Goal: Task Accomplishment & Management: Manage account settings

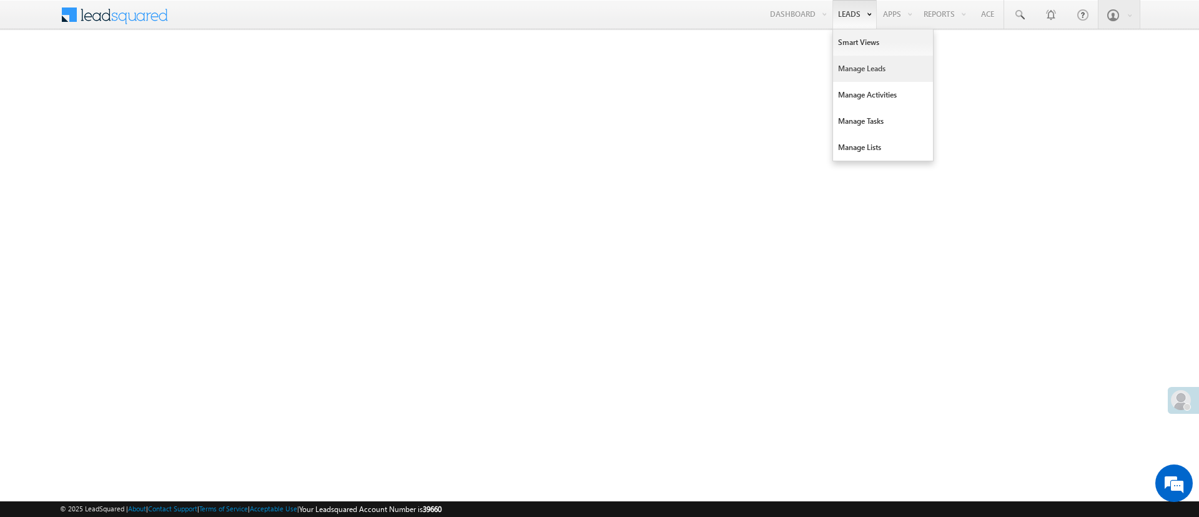
click at [867, 66] on link "Manage Leads" at bounding box center [883, 69] width 100 height 26
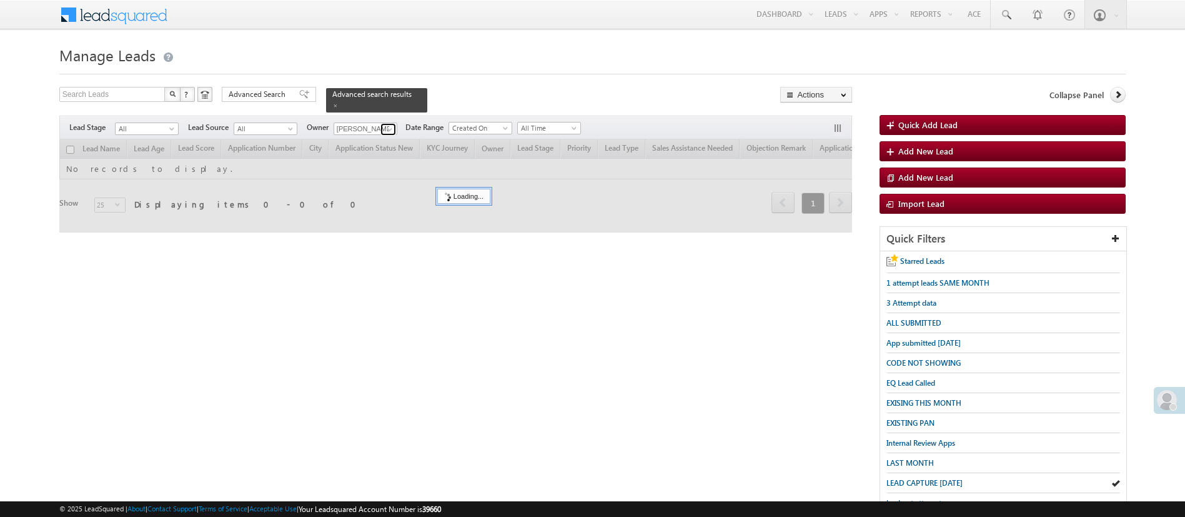
click at [385, 124] on span at bounding box center [390, 129] width 10 height 10
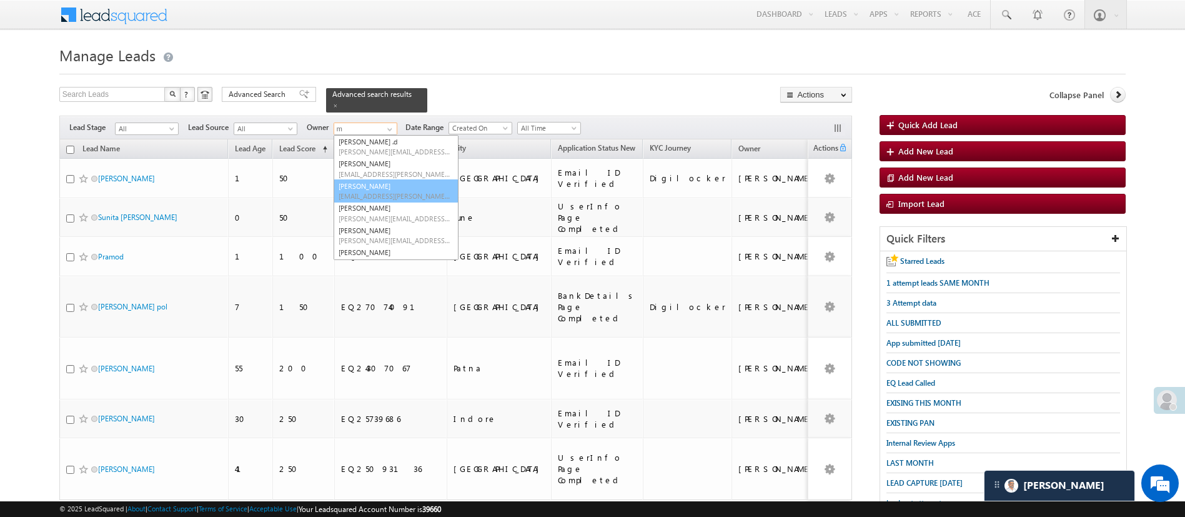
scroll to position [108, 0]
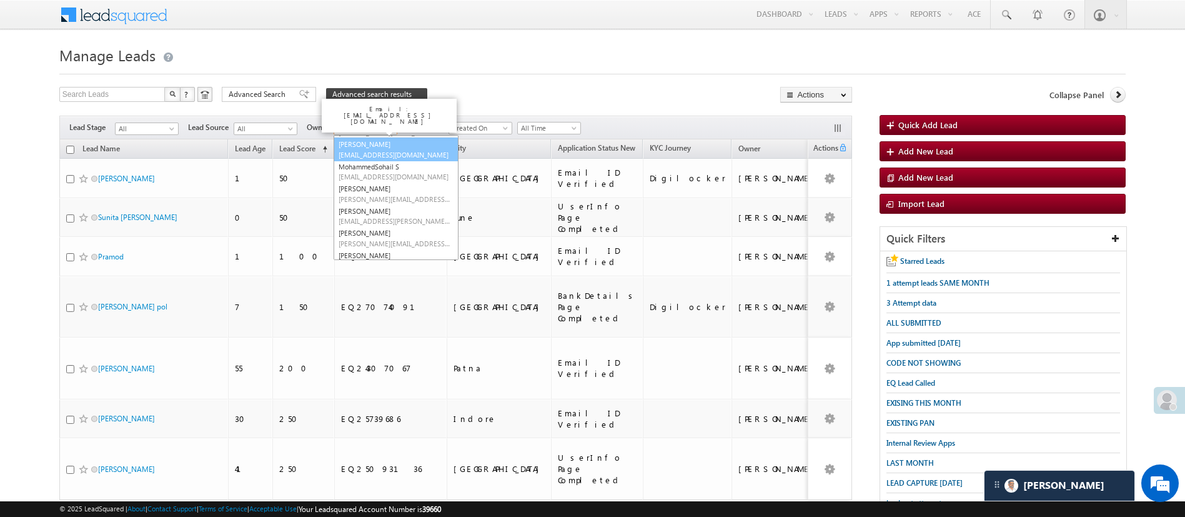
click at [410, 150] on span "Manish.1Panchal@angelbroking.com" at bounding box center [395, 154] width 112 height 9
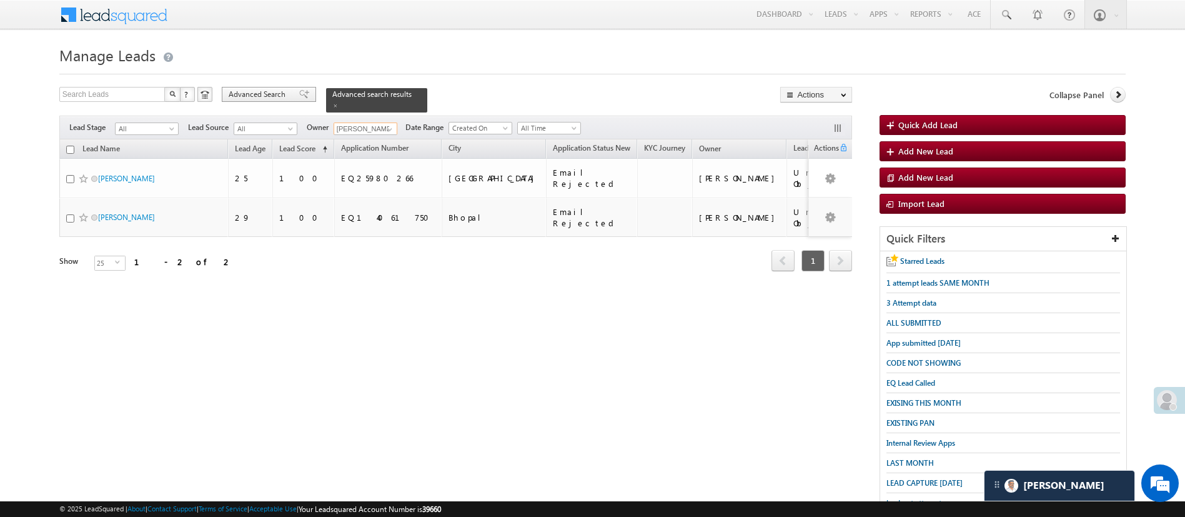
scroll to position [0, 0]
type input "[PERSON_NAME]"
click at [273, 97] on span "Advanced Search" at bounding box center [259, 94] width 61 height 11
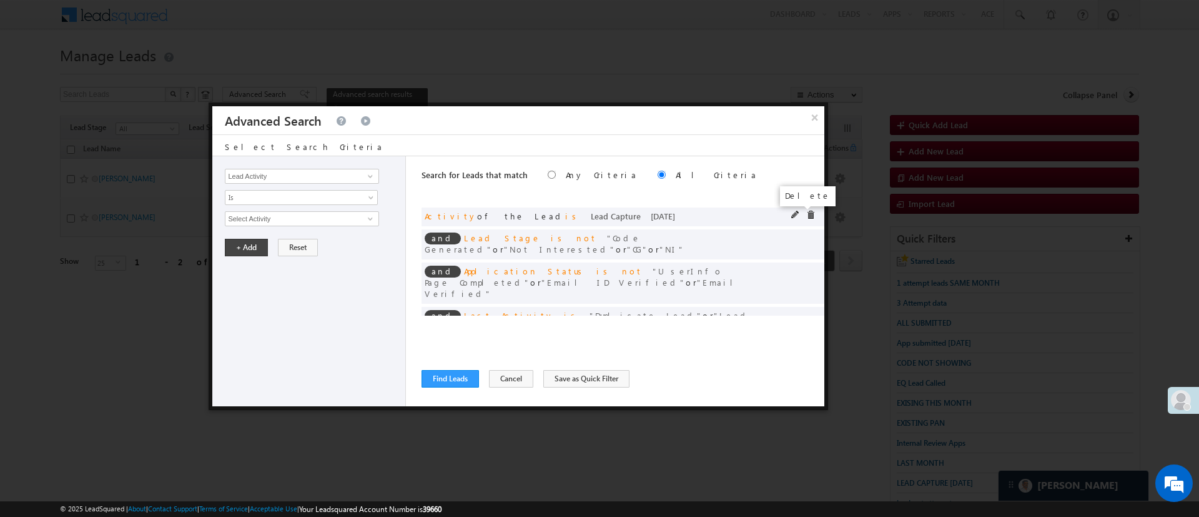
click at [806, 215] on span at bounding box center [810, 214] width 9 height 9
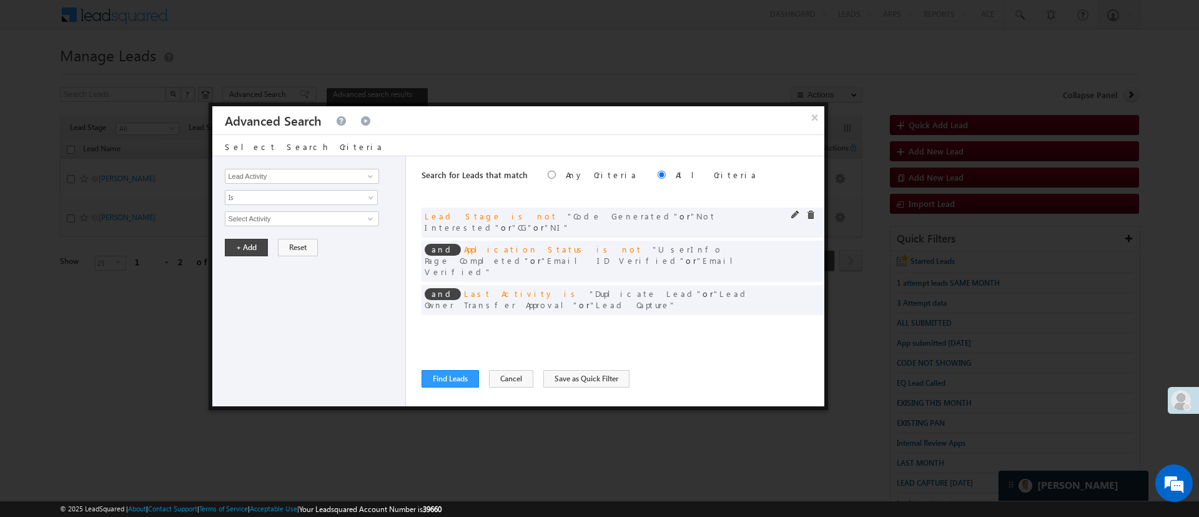
click at [809, 219] on div at bounding box center [806, 215] width 30 height 11
click at [812, 213] on span at bounding box center [810, 214] width 9 height 9
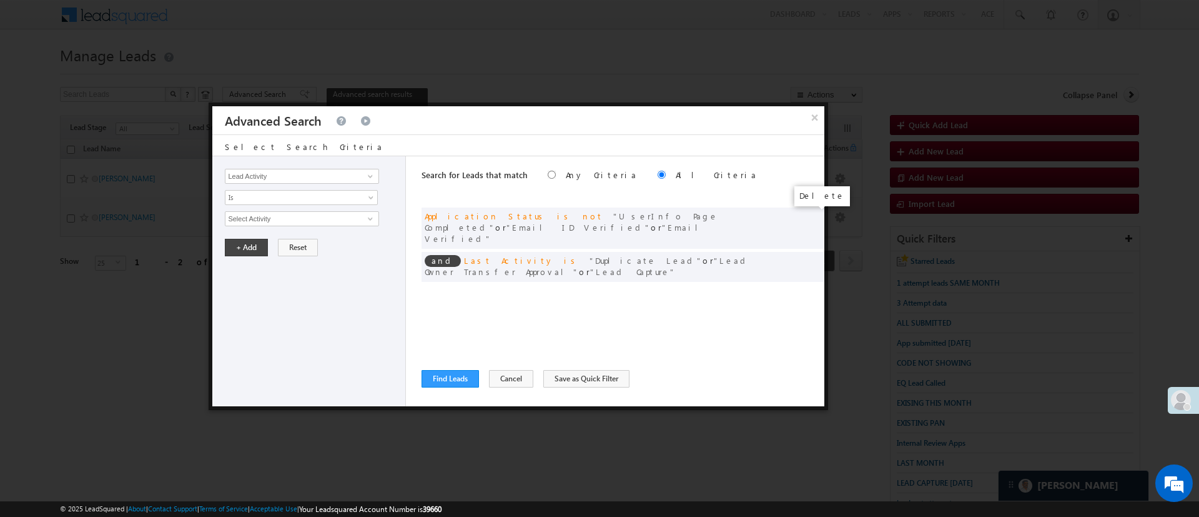
click at [0, 0] on span at bounding box center [0, 0] width 0 height 0
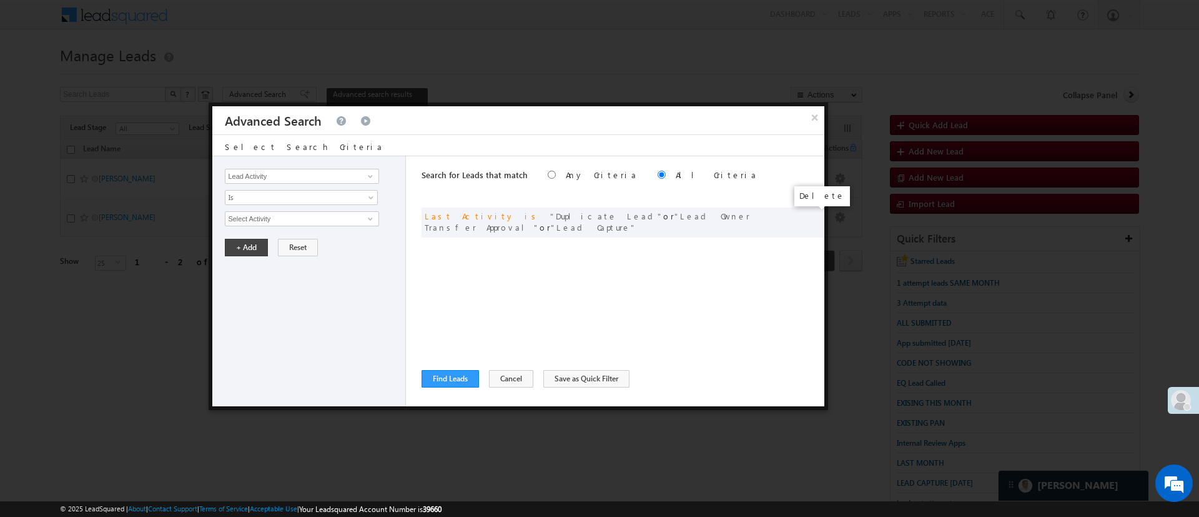
click at [0, 0] on span at bounding box center [0, 0] width 0 height 0
click at [367, 172] on span at bounding box center [370, 176] width 10 height 10
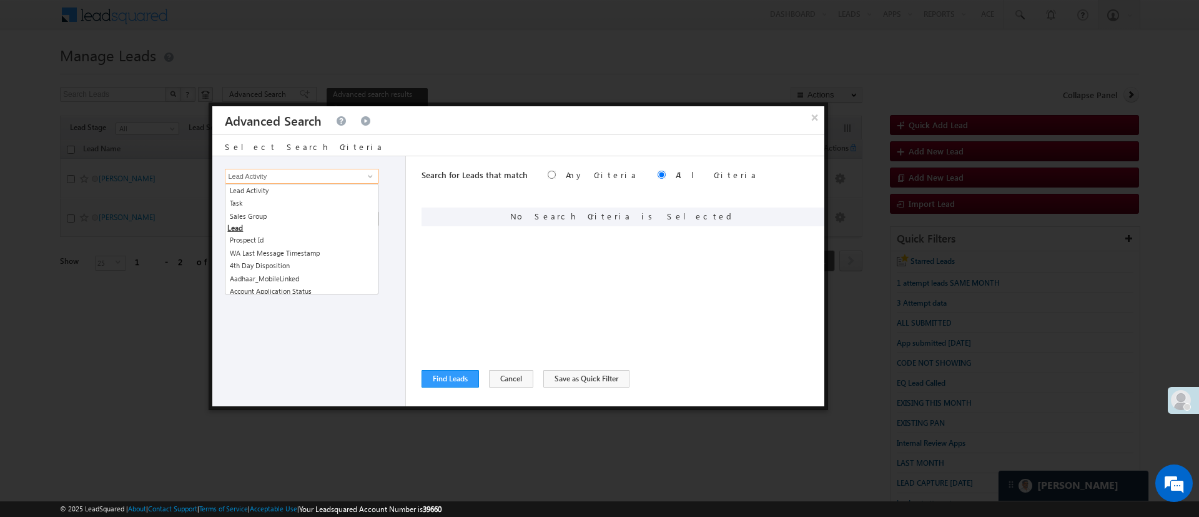
type input "c"
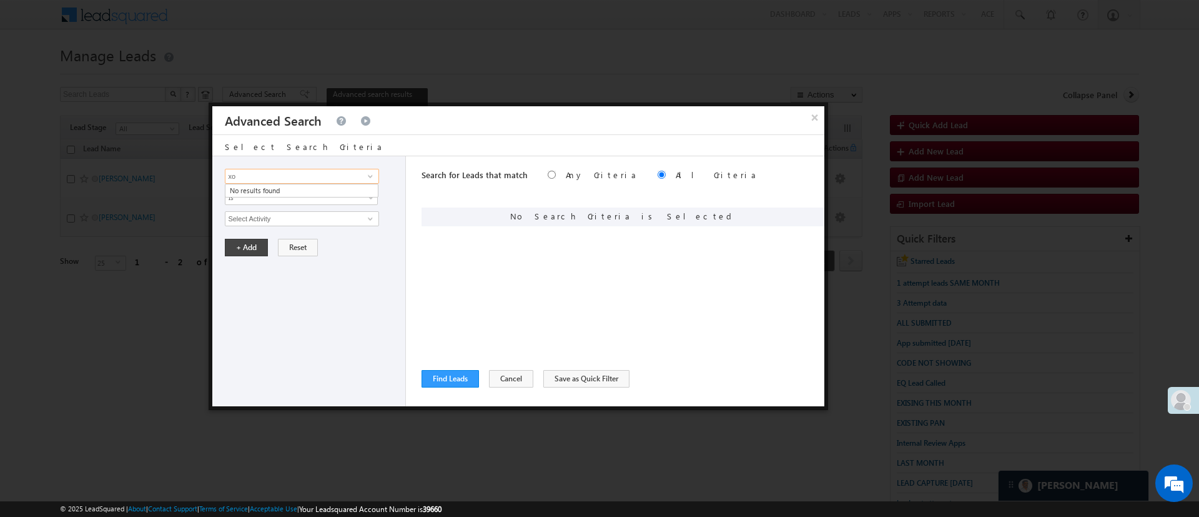
type input "x"
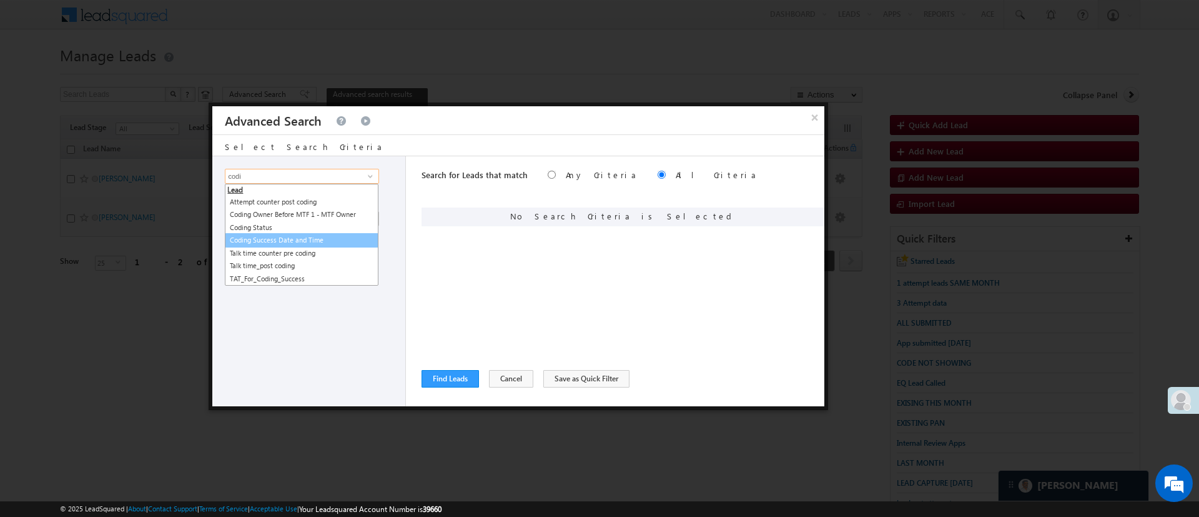
click at [348, 236] on link "Coding Success Date and Time" at bounding box center [302, 240] width 154 height 14
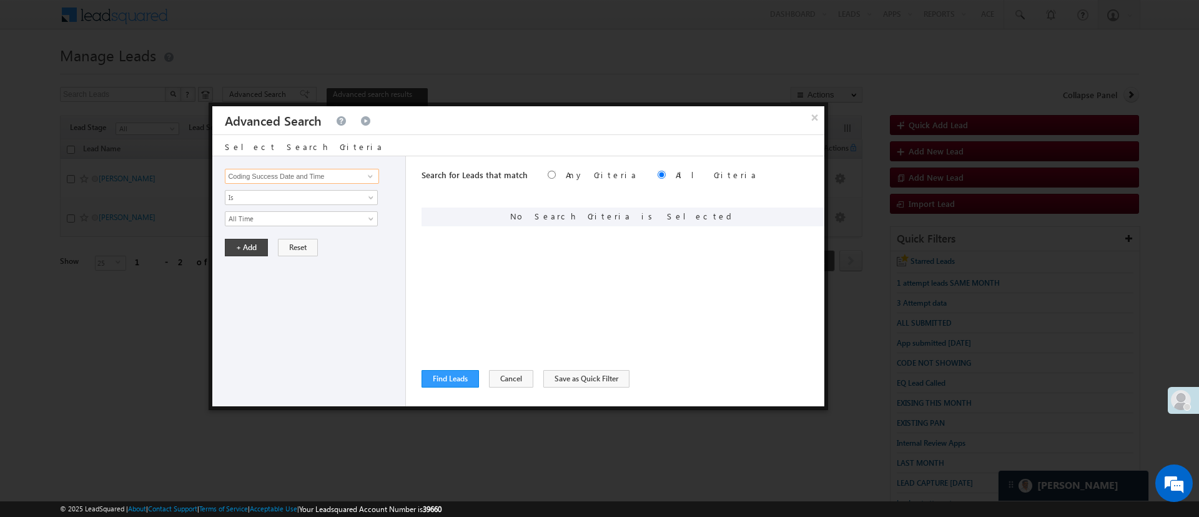
type input "Coding Success Date and Time"
click at [345, 227] on div "Lead Activity Task Sales Group Prospect Id WA Last Message Timestamp 4th Day Di…" at bounding box center [309, 281] width 194 height 250
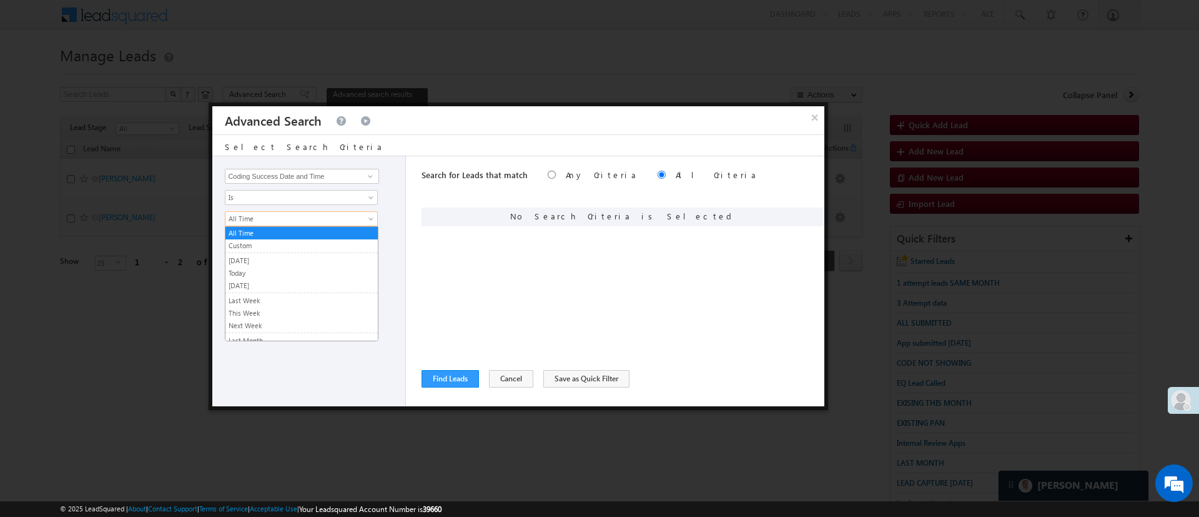
click at [336, 222] on span "All Time" at bounding box center [293, 218] width 136 height 11
click at [294, 267] on link "Today" at bounding box center [301, 272] width 152 height 11
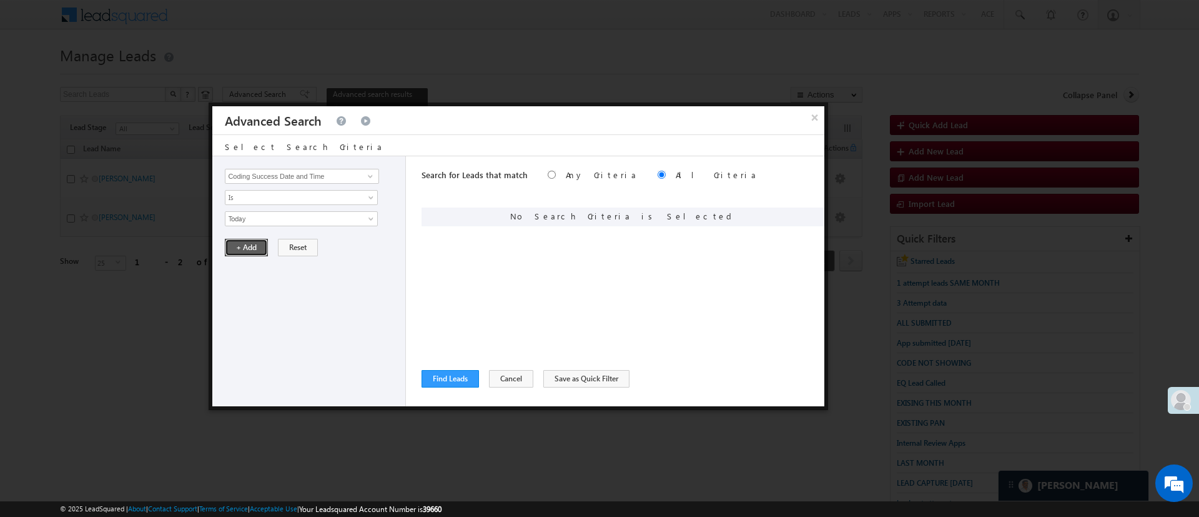
click at [257, 247] on button "+ Add" at bounding box center [246, 247] width 43 height 17
click at [441, 380] on button "Find Leads" at bounding box center [450, 378] width 57 height 17
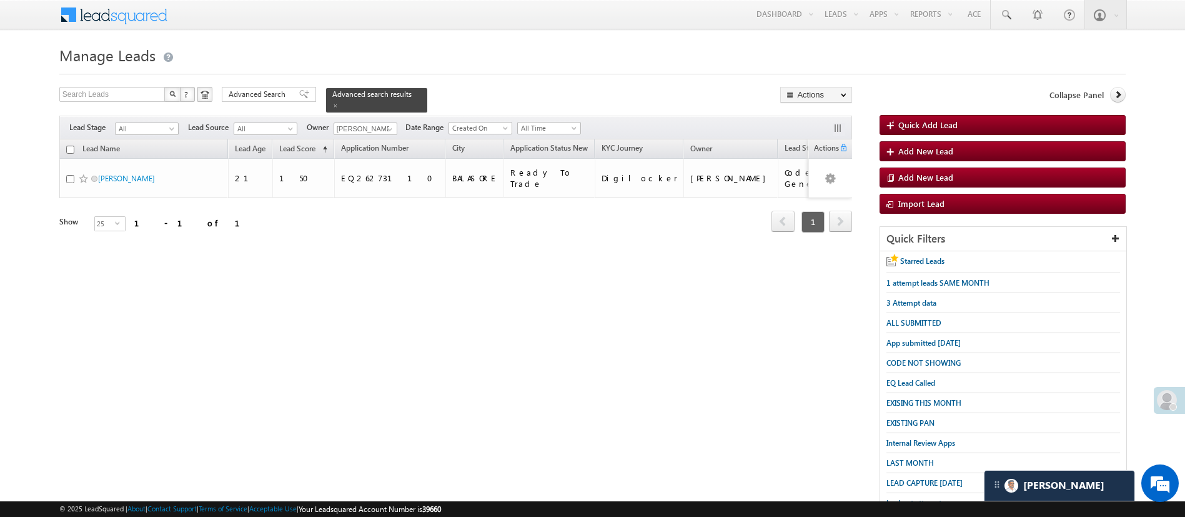
click at [71, 146] on input "checkbox" at bounding box center [70, 150] width 8 height 8
checkbox input "true"
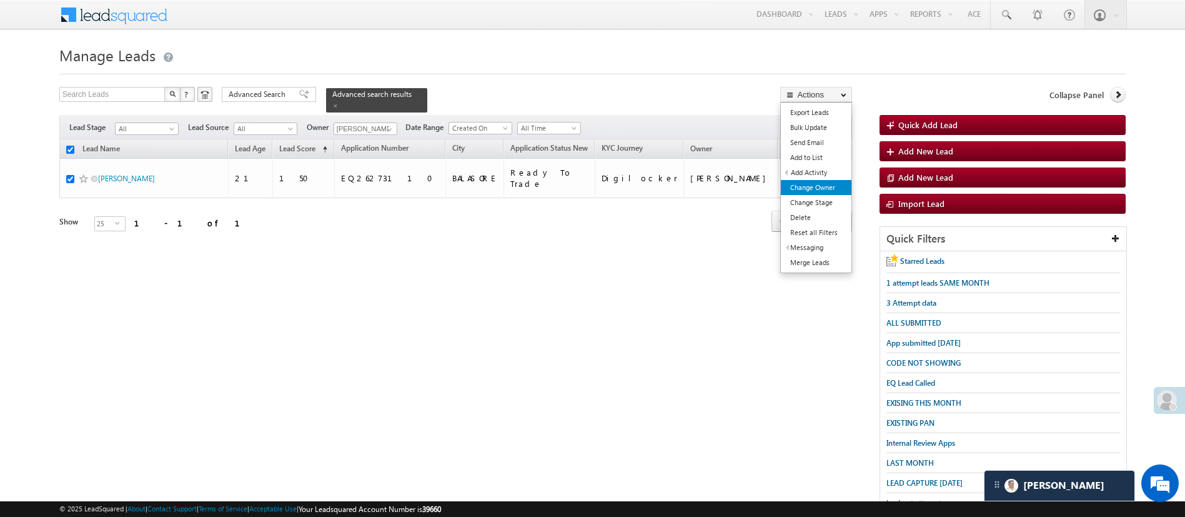
click at [831, 186] on link "Change Owner" at bounding box center [816, 187] width 71 height 15
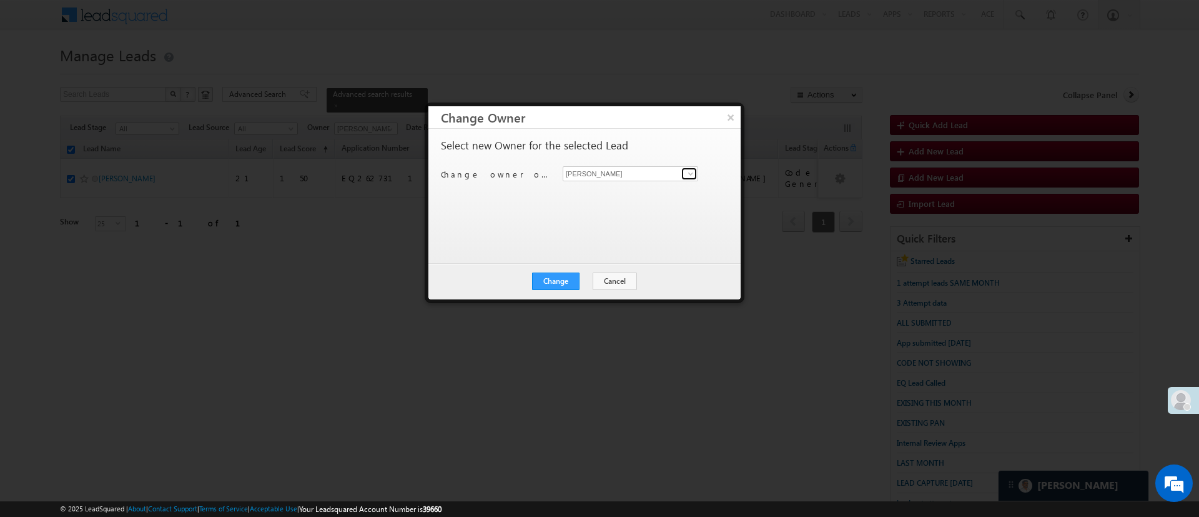
click at [685, 174] on link at bounding box center [689, 173] width 16 height 12
type input "m"
click at [644, 210] on link "Ujjwal 1Gurnani Ujjwal.1Gurnani@angelbroking.com" at bounding box center [631, 215] width 136 height 24
type input "Ujjwal 1Gurnani"
click at [568, 281] on button "Change" at bounding box center [555, 280] width 47 height 17
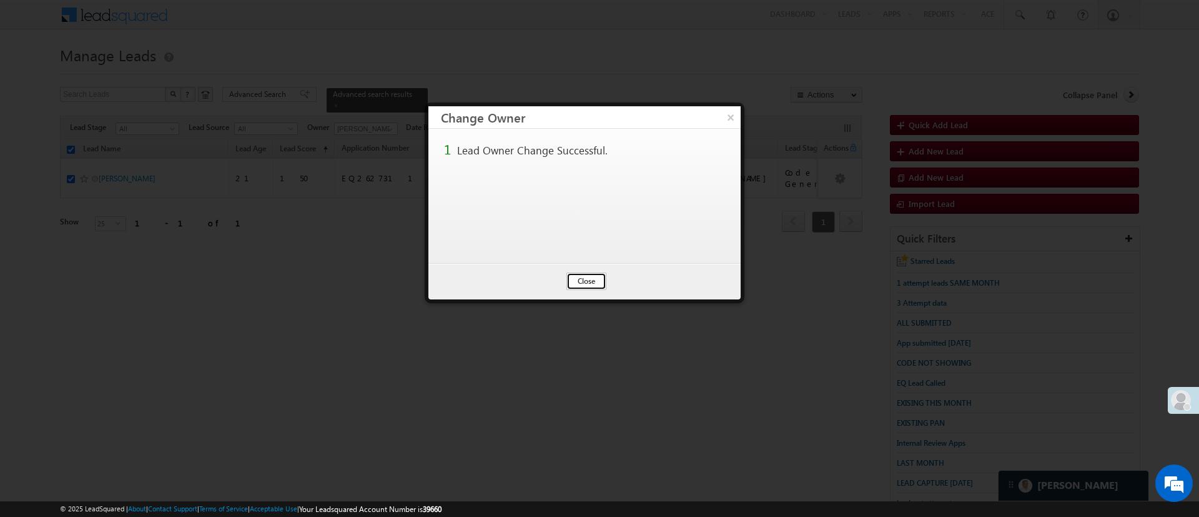
click at [577, 280] on button "Close" at bounding box center [587, 280] width 40 height 17
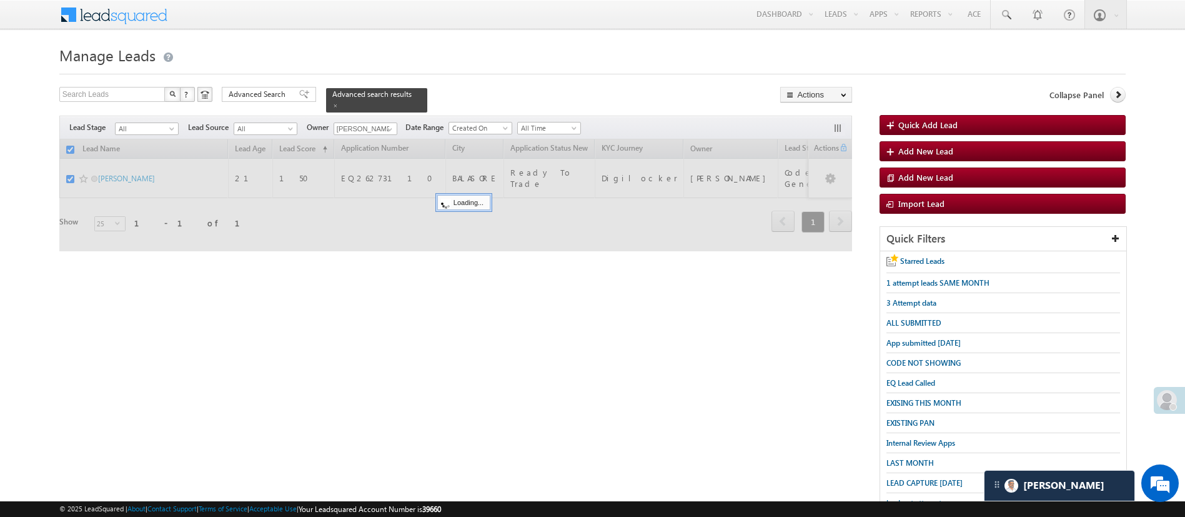
checkbox input "false"
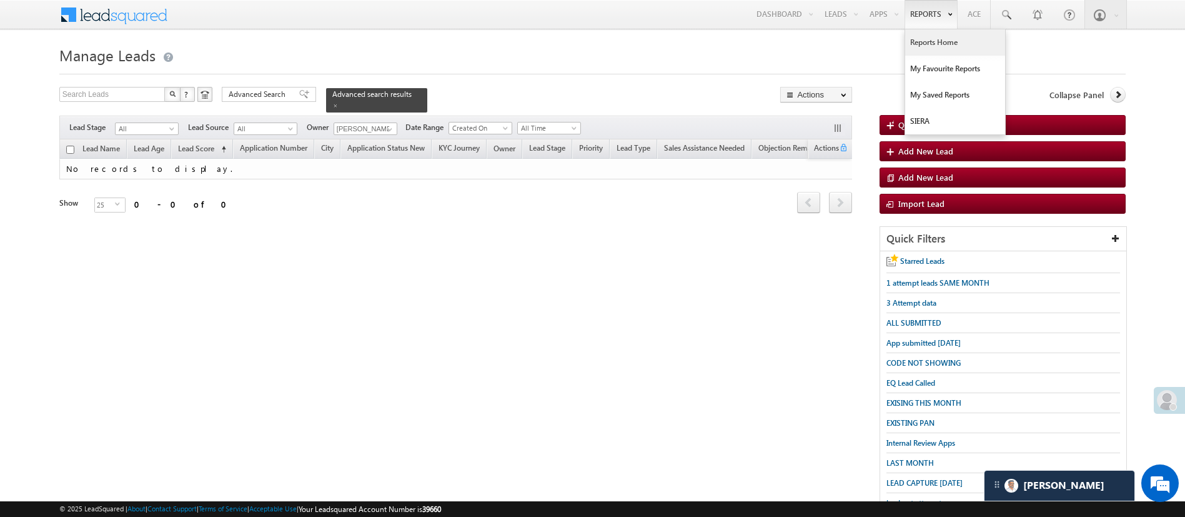
click at [933, 41] on link "Reports Home" at bounding box center [955, 42] width 100 height 26
